Goal: Task Accomplishment & Management: Use online tool/utility

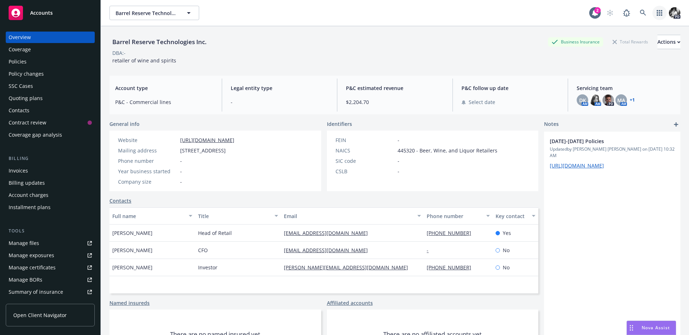
click at [665, 14] on link "button" at bounding box center [660, 13] width 14 height 14
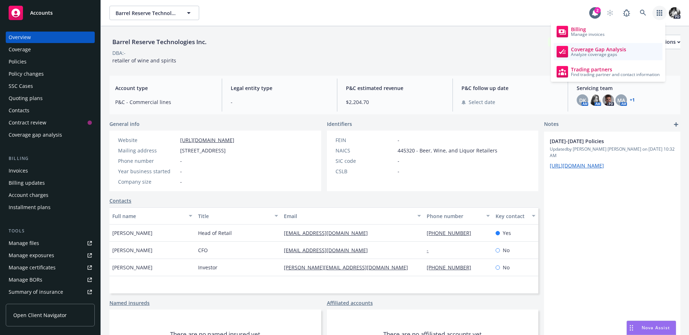
click at [612, 55] on span "Analyze coverage gaps" at bounding box center [598, 54] width 55 height 4
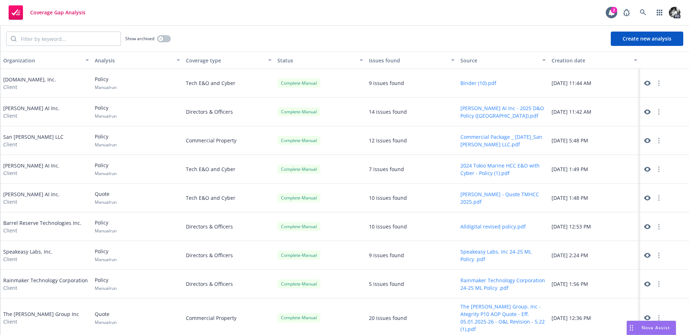
click at [628, 38] on button "Create new analysis" at bounding box center [647, 39] width 73 height 14
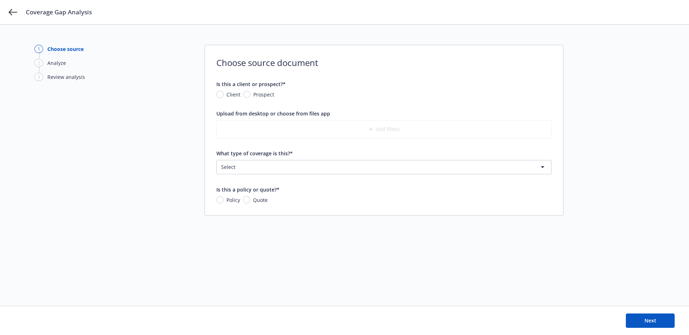
click at [224, 92] on span "Client" at bounding box center [232, 95] width 17 height 8
click at [224, 92] on input "Client" at bounding box center [219, 94] width 7 height 7
radio input "true"
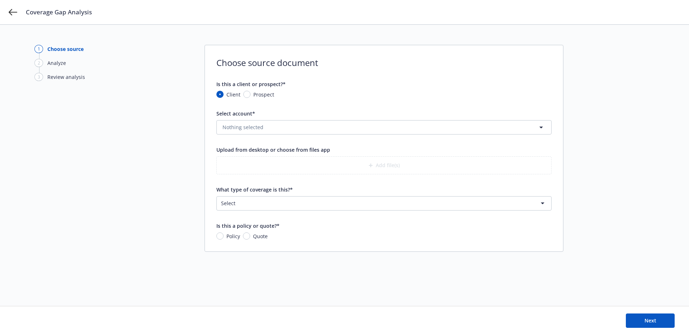
click at [253, 93] on span "Prospect" at bounding box center [263, 95] width 21 height 8
click at [251, 93] on input "Prospect" at bounding box center [246, 94] width 7 height 7
radio input "true"
click at [250, 124] on input "What is the prospect's name?*" at bounding box center [384, 128] width 335 height 14
type input "B"
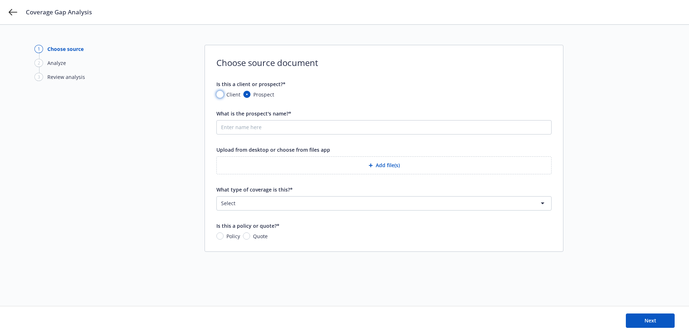
click at [219, 91] on input "Client" at bounding box center [219, 94] width 7 height 7
radio input "true"
click at [236, 118] on div "Select account* Nothing selected" at bounding box center [383, 122] width 335 height 25
click at [236, 124] on span "Nothing selected" at bounding box center [243, 128] width 41 height 8
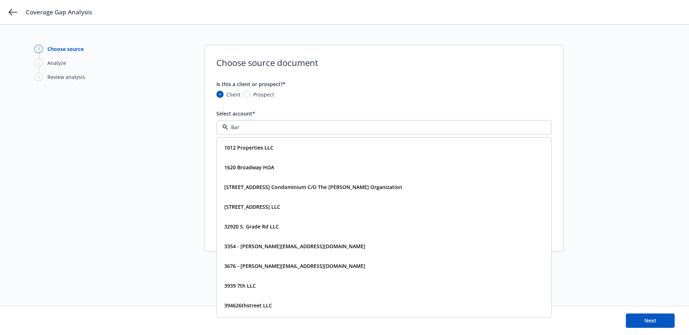
type input "Barr"
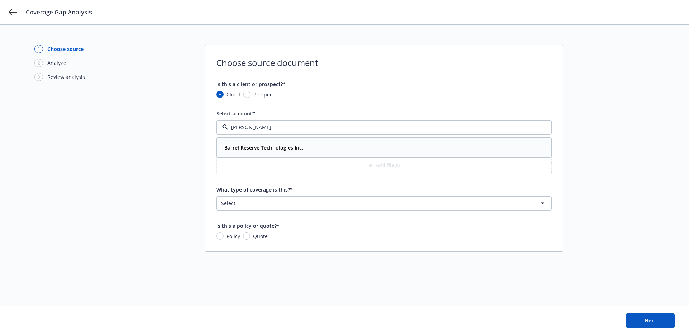
click at [239, 140] on div "Barrel Reserve Technologies Inc. Type Commercial" at bounding box center [384, 147] width 334 height 19
click at [249, 204] on html "Coverage Gap Analysis 1 Choose source 2 Analyze 3 Review analysis Choose source…" at bounding box center [344, 167] width 689 height 335
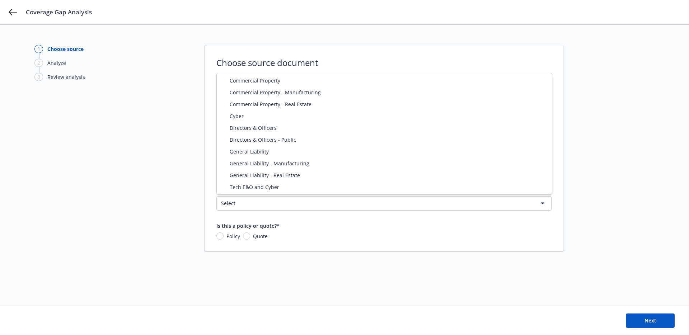
select select "CYBER"
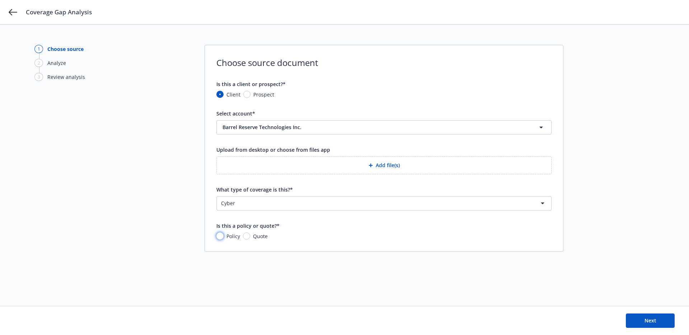
click at [219, 238] on input "Policy" at bounding box center [219, 236] width 7 height 7
radio input "true"
click at [486, 160] on button "Add file(s)" at bounding box center [383, 166] width 335 height 18
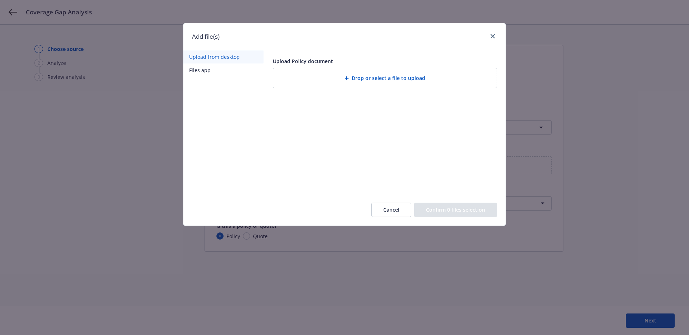
click at [397, 212] on button "Cancel" at bounding box center [392, 210] width 40 height 14
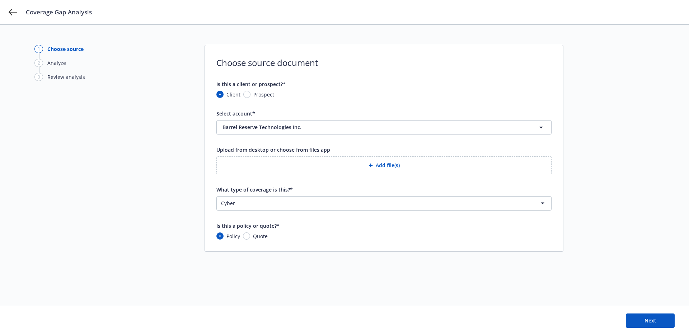
click at [338, 165] on button "Add file(s)" at bounding box center [383, 166] width 335 height 18
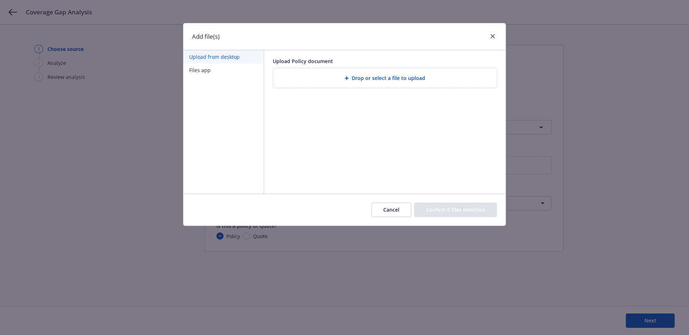
click at [367, 74] on span "Drop or select a file to upload" at bounding box center [389, 78] width 74 height 8
click at [391, 84] on div "Drop or select a file to upload" at bounding box center [385, 78] width 224 height 20
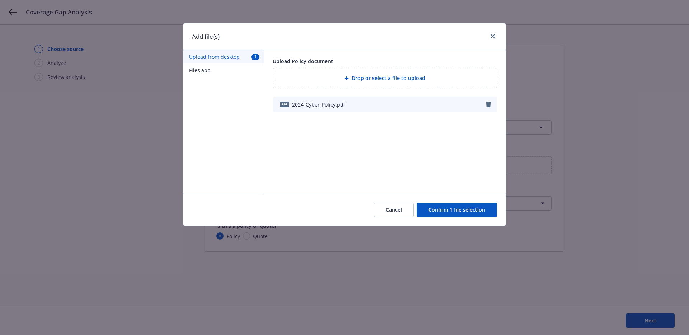
click at [460, 208] on button "Confirm 1 file selection" at bounding box center [457, 210] width 80 height 14
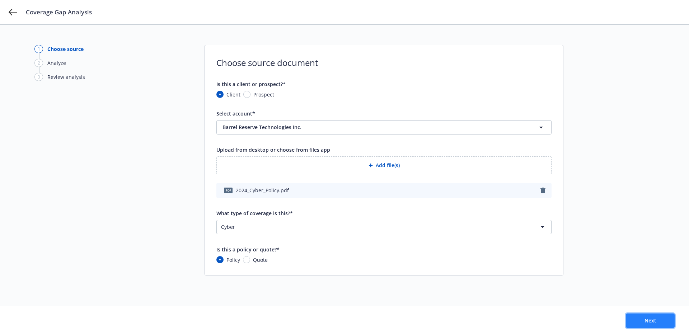
click at [642, 317] on button "Next" at bounding box center [650, 321] width 49 height 14
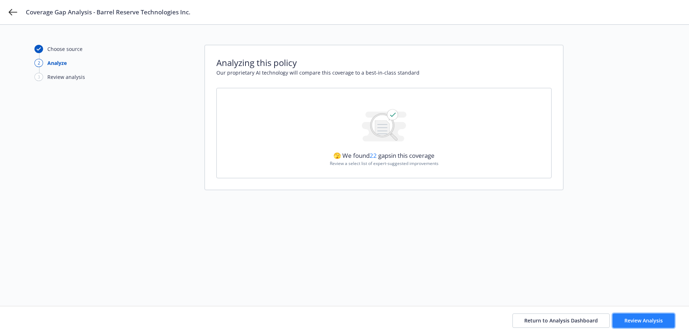
click at [637, 322] on span "Review Analysis" at bounding box center [644, 320] width 38 height 7
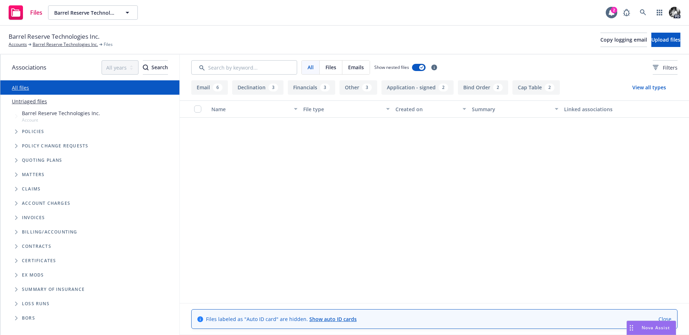
scroll to position [961, 0]
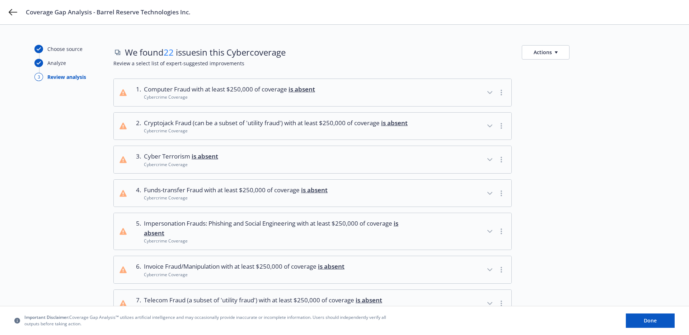
click at [224, 201] on div "Cybercrime Coverage" at bounding box center [236, 198] width 184 height 6
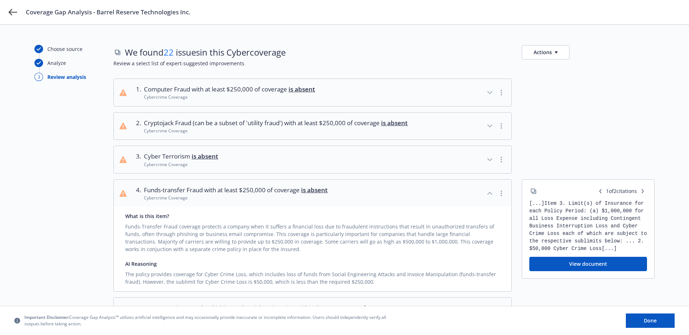
click at [224, 201] on div "Cybercrime Coverage" at bounding box center [236, 198] width 184 height 6
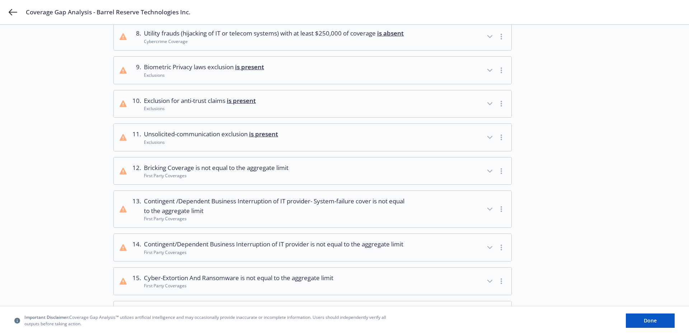
scroll to position [319, 0]
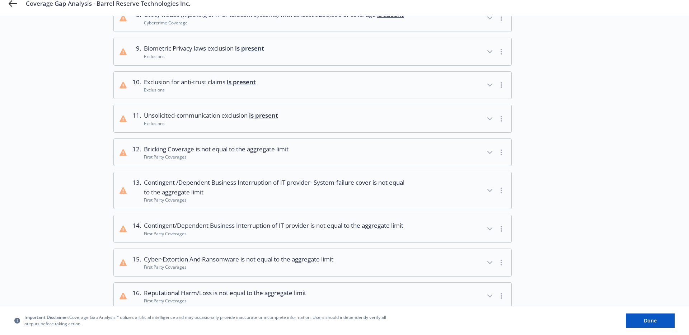
click at [221, 160] on div "First Party Coverages" at bounding box center [216, 157] width 145 height 6
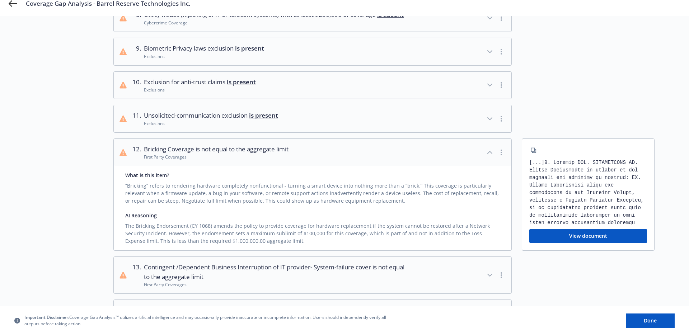
click at [221, 160] on div "First Party Coverages" at bounding box center [216, 157] width 145 height 6
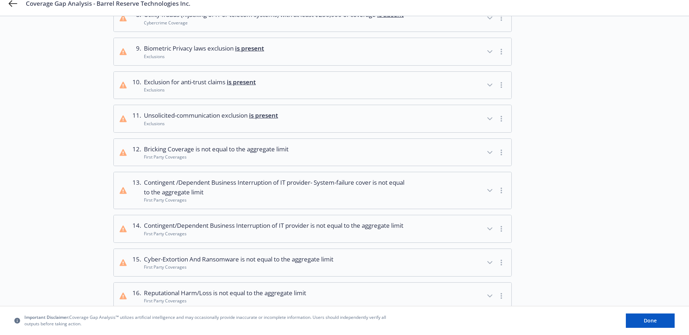
click at [221, 160] on div "First Party Coverages" at bounding box center [216, 157] width 145 height 6
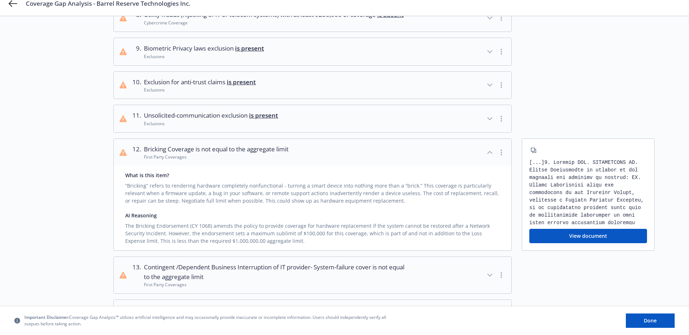
click at [221, 160] on div "First Party Coverages" at bounding box center [216, 157] width 145 height 6
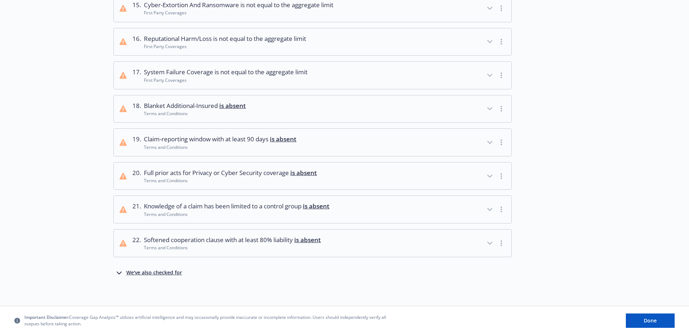
scroll to position [586, 0]
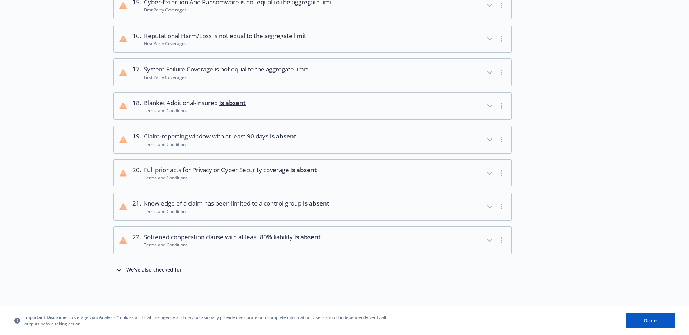
click at [157, 267] on div "We've also checked for" at bounding box center [154, 270] width 56 height 9
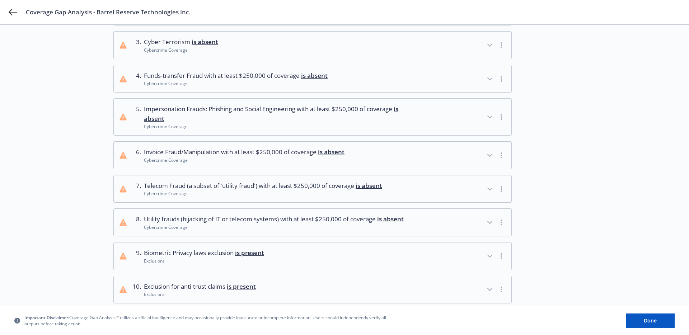
scroll to position [0, 0]
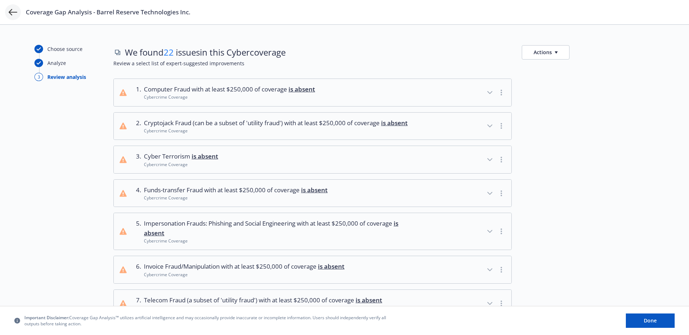
click at [9, 16] on icon at bounding box center [13, 12] width 9 height 9
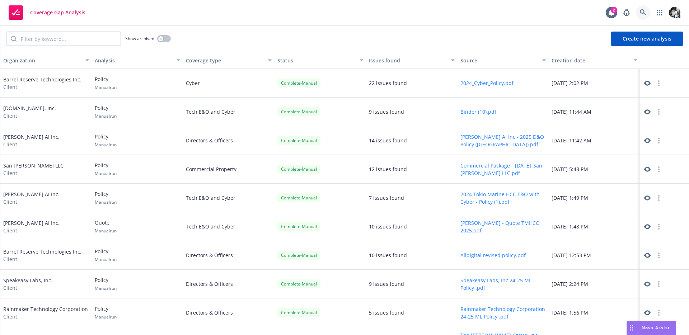
click at [640, 13] on icon at bounding box center [643, 12] width 6 height 6
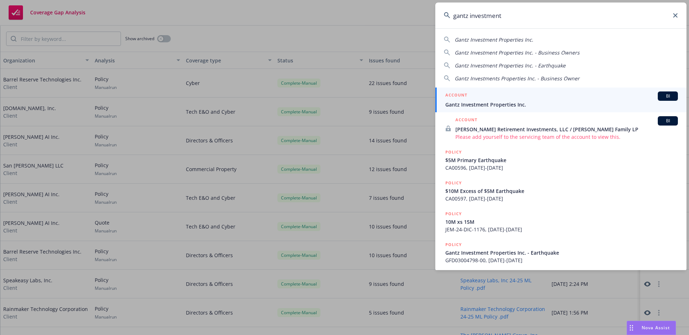
type input "gantz investment"
click at [481, 94] on div "ACCOUNT BI" at bounding box center [562, 96] width 233 height 9
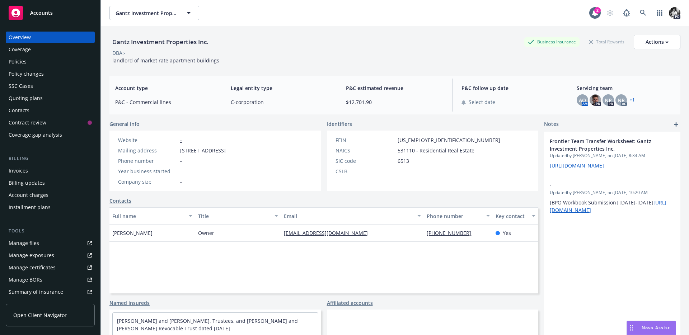
click at [53, 67] on div "Policies" at bounding box center [50, 61] width 83 height 11
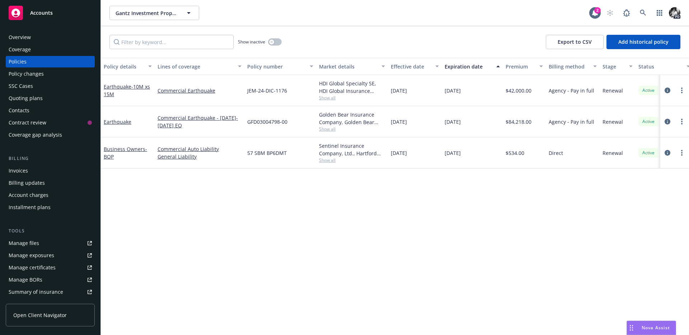
click at [48, 33] on div "Overview" at bounding box center [50, 37] width 83 height 11
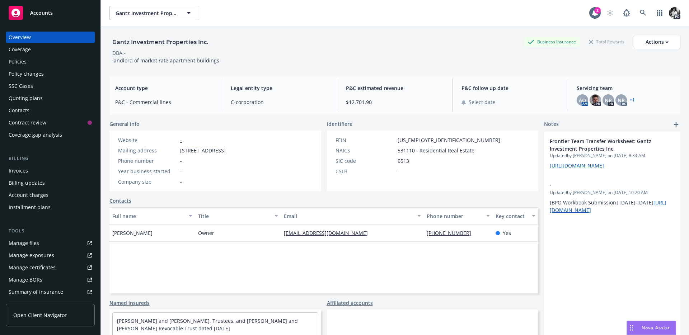
click at [257, 74] on div "Gantz Investment Properties Inc. Business Insurance Total Rewards Actions DBA: …" at bounding box center [395, 189] width 571 height 327
click at [51, 60] on div "Policies" at bounding box center [50, 61] width 83 height 11
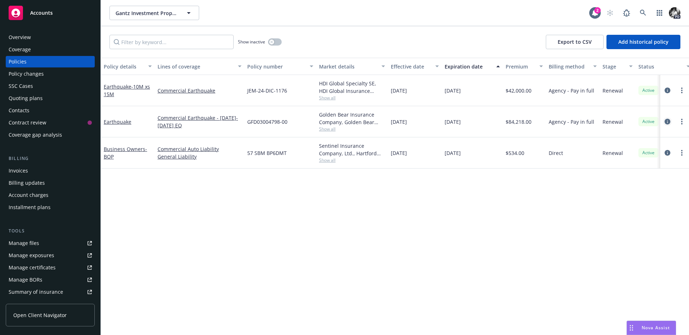
click at [667, 121] on icon "circleInformation" at bounding box center [668, 122] width 6 height 6
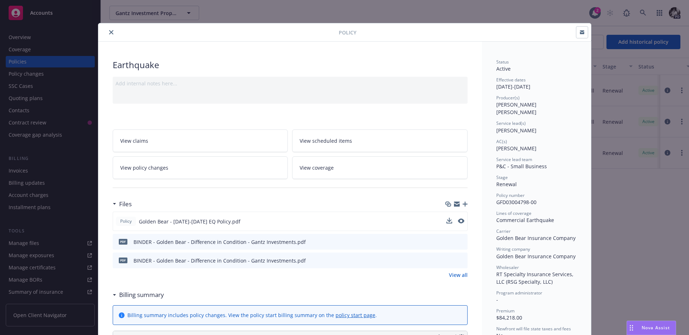
click at [466, 223] on div "Policy Golden Bear - [DATE]-[DATE] EQ Policy.pdf" at bounding box center [290, 221] width 355 height 19
click at [460, 220] on icon "preview file" at bounding box center [460, 221] width 6 height 5
click at [109, 33] on icon "close" at bounding box center [111, 32] width 4 height 4
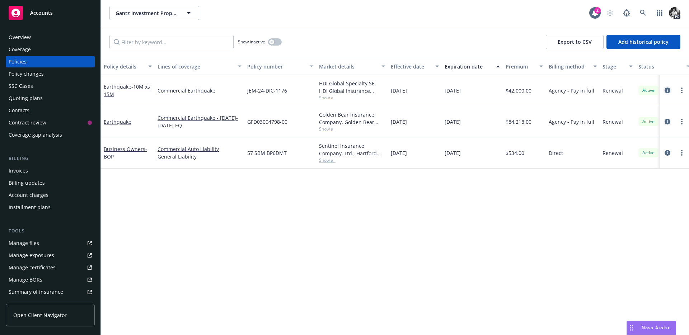
click at [665, 89] on icon "circleInformation" at bounding box center [668, 91] width 6 height 6
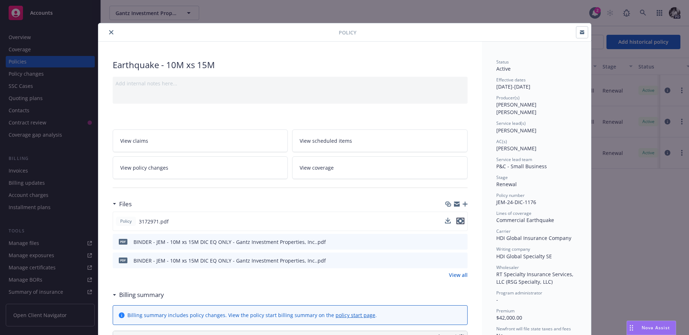
click at [458, 219] on icon "preview file" at bounding box center [460, 221] width 6 height 5
